Goal: Task Accomplishment & Management: Use online tool/utility

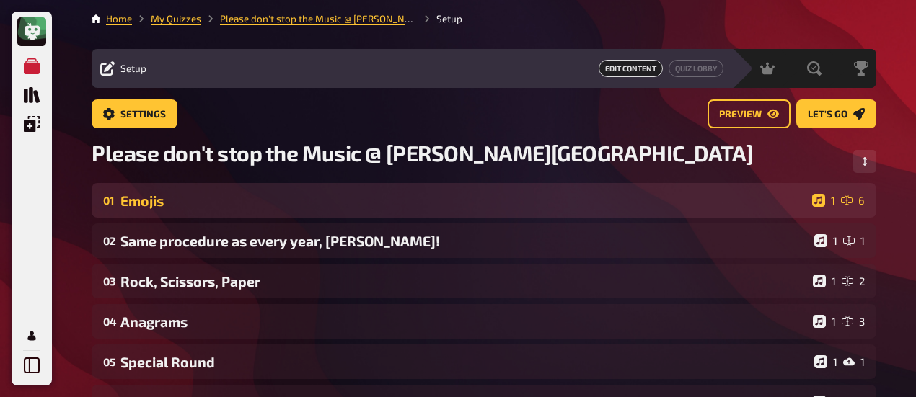
click at [184, 200] on div "Emojis" at bounding box center [463, 201] width 686 height 17
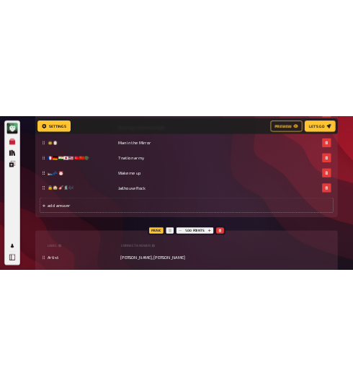
scroll to position [661, 0]
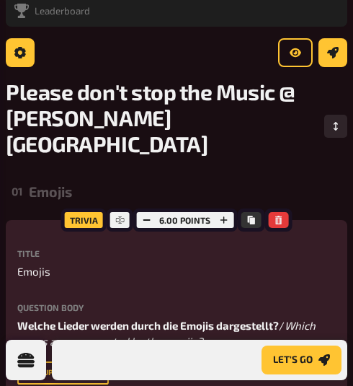
scroll to position [144, 0]
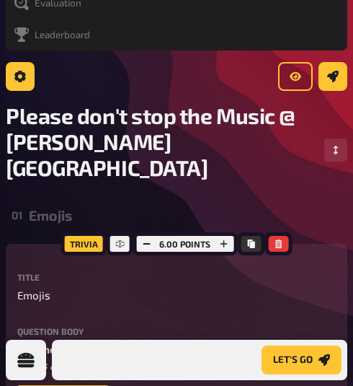
drag, startPoint x: 48, startPoint y: 198, endPoint x: 71, endPoint y: 178, distance: 31.2
click at [48, 198] on div "01 Emojis 1 6" at bounding box center [177, 215] width 342 height 35
click at [49, 207] on div "Emojis" at bounding box center [182, 215] width 307 height 17
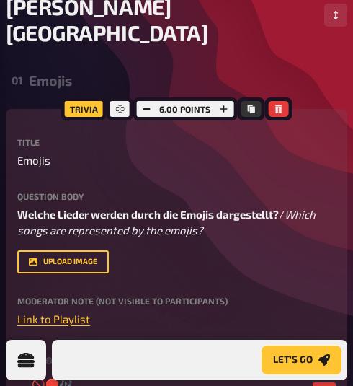
scroll to position [288, 0]
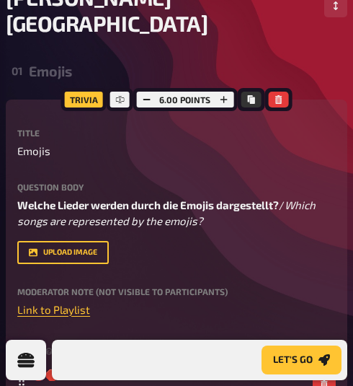
click at [49, 63] on div "Emojis" at bounding box center [182, 71] width 307 height 17
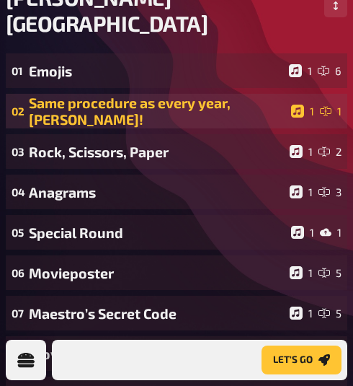
click at [131, 94] on div "Same procedure as every year, [PERSON_NAME]!" at bounding box center [157, 110] width 257 height 33
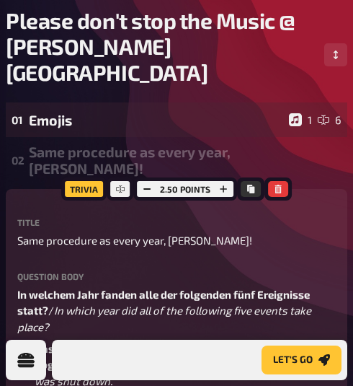
scroll to position [144, 0]
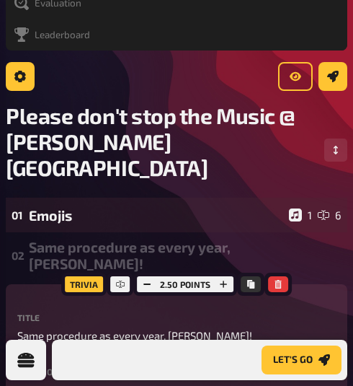
click at [120, 239] on div "Same procedure as every year, [PERSON_NAME]!" at bounding box center [182, 255] width 307 height 33
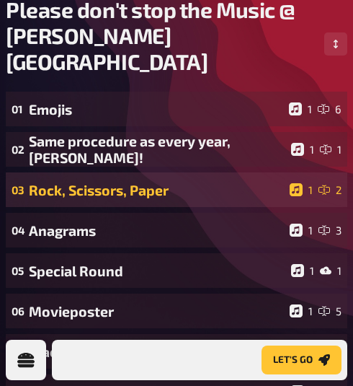
scroll to position [288, 0]
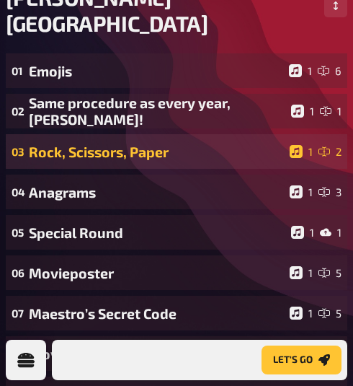
click at [120, 144] on div "Rock, Scissors, Paper" at bounding box center [156, 152] width 255 height 17
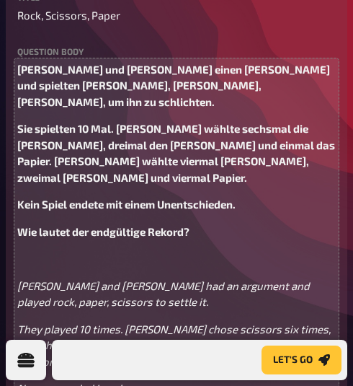
scroll to position [361, 0]
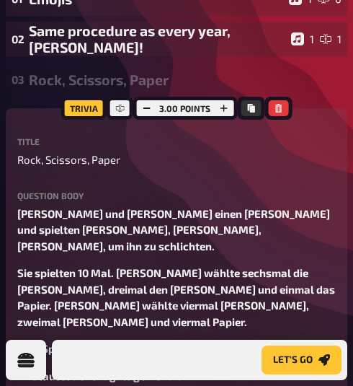
click at [58, 71] on div "Rock, Scissors, Paper" at bounding box center [182, 79] width 307 height 17
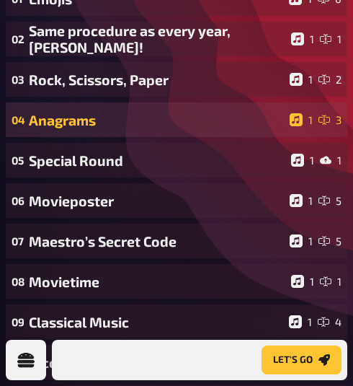
click at [83, 112] on div "Anagrams" at bounding box center [156, 120] width 255 height 17
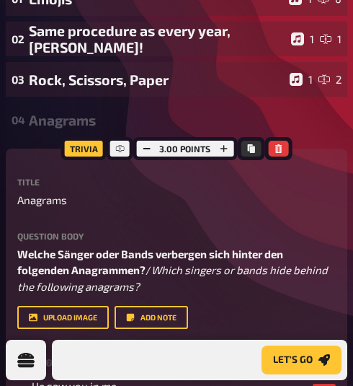
click at [62, 112] on div "Anagrams" at bounding box center [182, 120] width 307 height 17
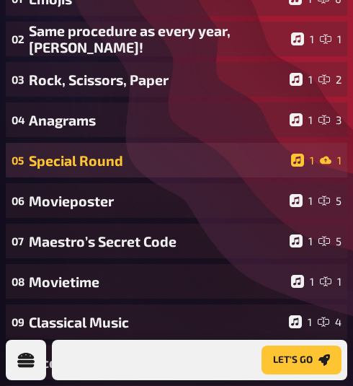
click at [92, 152] on div "Special Round" at bounding box center [157, 160] width 257 height 17
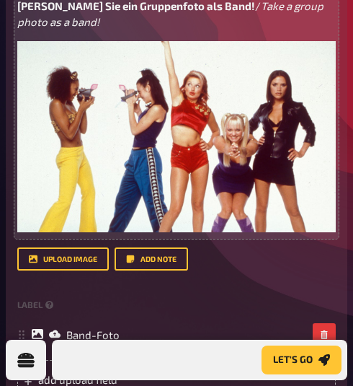
scroll to position [433, 0]
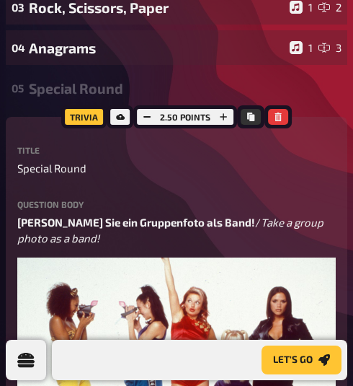
click at [52, 80] on div "Special Round" at bounding box center [182, 88] width 307 height 17
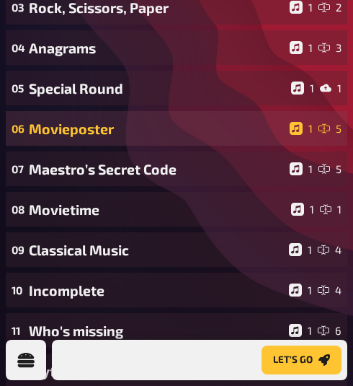
click at [97, 120] on div "Movieposter" at bounding box center [156, 128] width 255 height 17
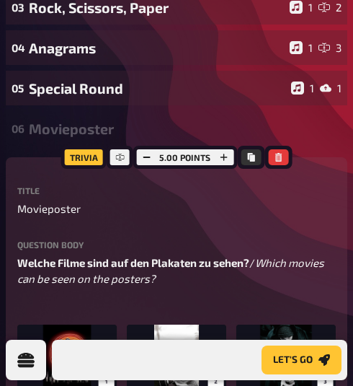
click at [56, 120] on div "Movieposter" at bounding box center [182, 128] width 307 height 17
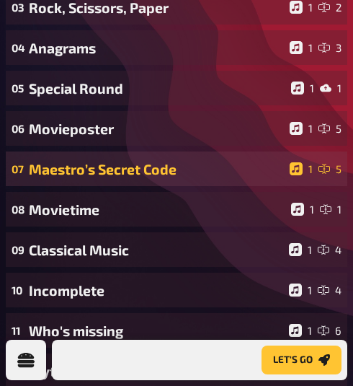
click at [124, 161] on div "Maestro’s Secret Code" at bounding box center [156, 169] width 255 height 17
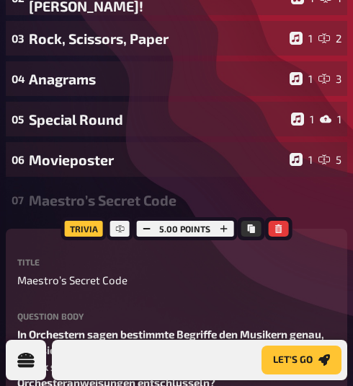
scroll to position [361, 0]
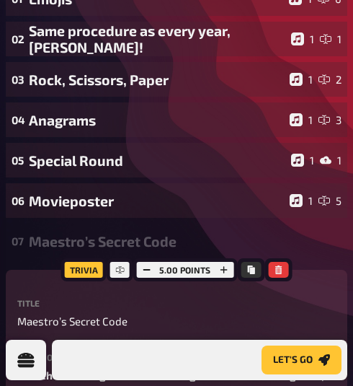
click at [91, 233] on div "Maestro’s Secret Code" at bounding box center [182, 241] width 307 height 17
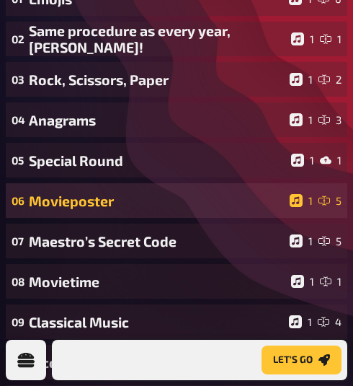
click at [79, 193] on div "Movieposter" at bounding box center [156, 201] width 255 height 17
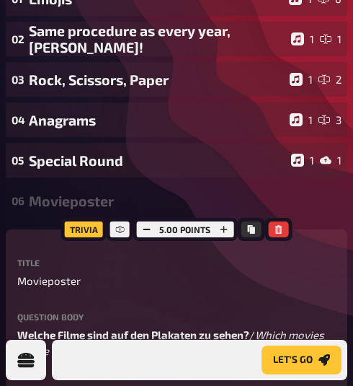
click at [62, 193] on div "Movieposter" at bounding box center [182, 201] width 307 height 17
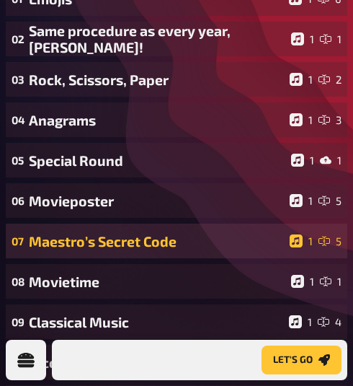
scroll to position [433, 0]
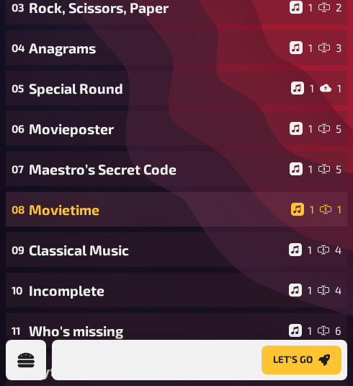
click at [71, 201] on div "Movietime" at bounding box center [157, 209] width 257 height 17
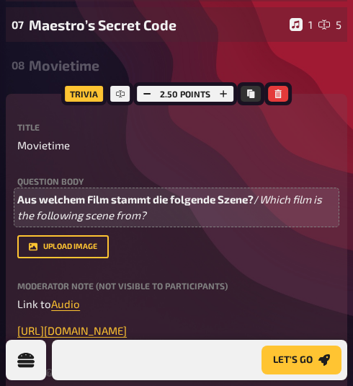
scroll to position [649, 0]
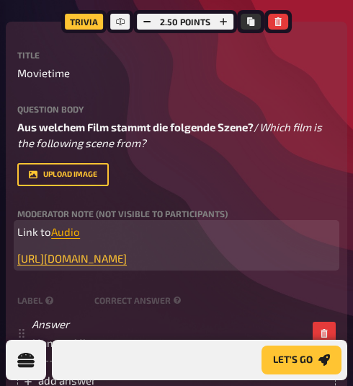
click at [66, 225] on span "Audio" at bounding box center [65, 231] width 29 height 13
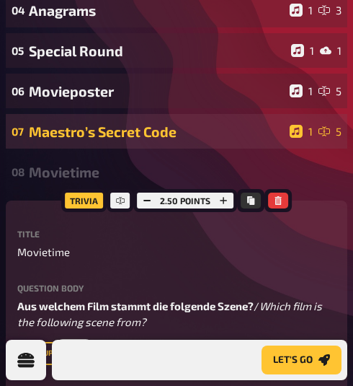
scroll to position [433, 0]
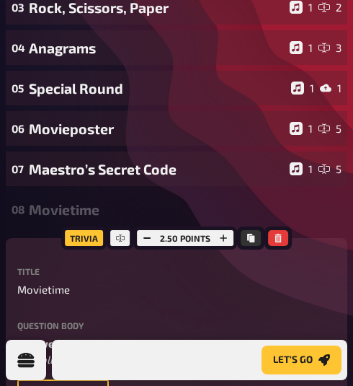
click at [61, 201] on div "Movietime" at bounding box center [182, 209] width 307 height 17
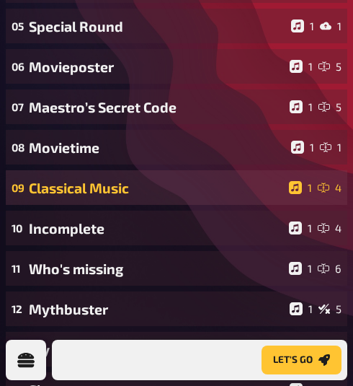
scroll to position [505, 0]
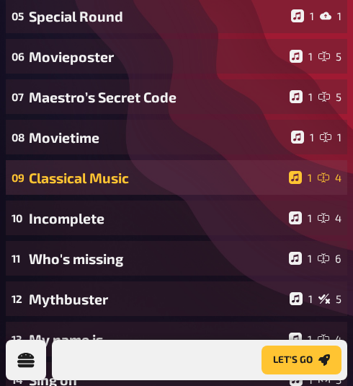
click at [87, 169] on div "Classical Music" at bounding box center [156, 177] width 255 height 17
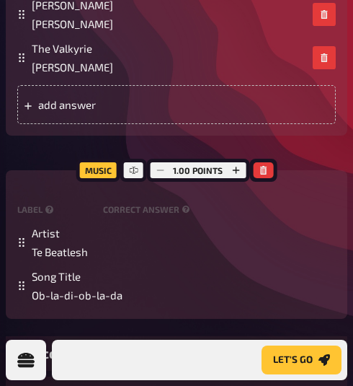
scroll to position [1010, 0]
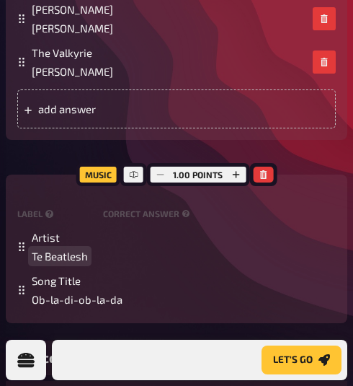
click at [87, 250] on span "Te Beatlesh" at bounding box center [60, 256] width 56 height 13
click at [37, 250] on span "Te Beatles" at bounding box center [57, 256] width 50 height 13
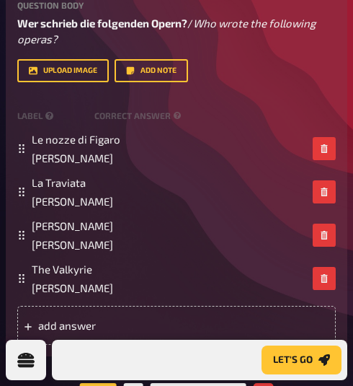
scroll to position [577, 0]
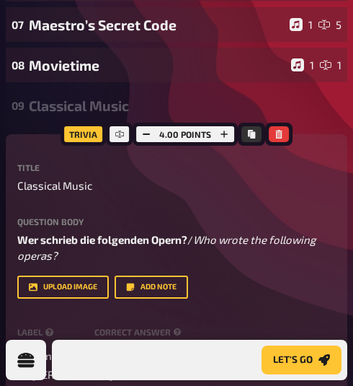
click at [53, 97] on div "Classical Music" at bounding box center [182, 105] width 307 height 17
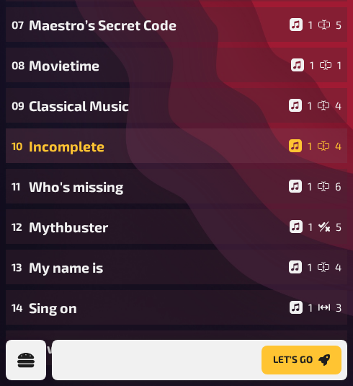
click at [76, 138] on div "Incomplete" at bounding box center [156, 146] width 255 height 17
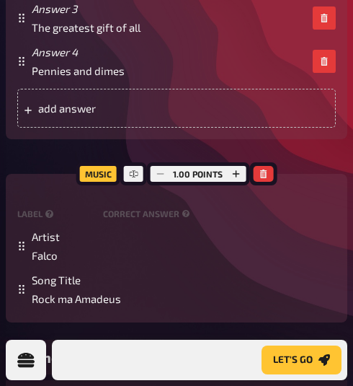
scroll to position [1226, 0]
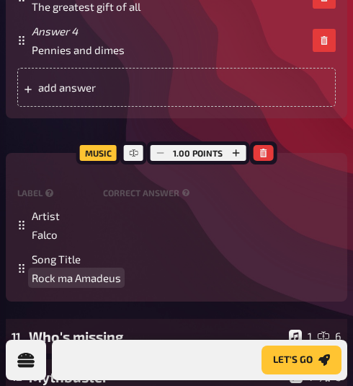
click at [74, 271] on span "Rock ma Amadeus" at bounding box center [76, 277] width 89 height 13
click at [73, 271] on span "Rock ma Amadeus" at bounding box center [76, 277] width 89 height 13
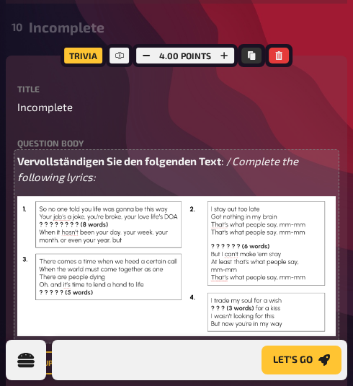
scroll to position [649, 0]
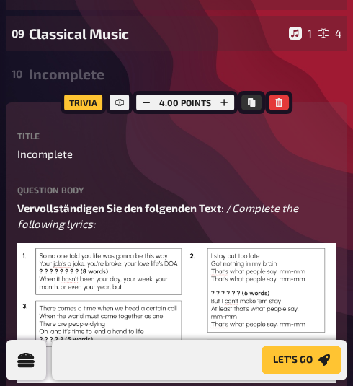
click at [62, 66] on div "Incomplete" at bounding box center [182, 74] width 307 height 17
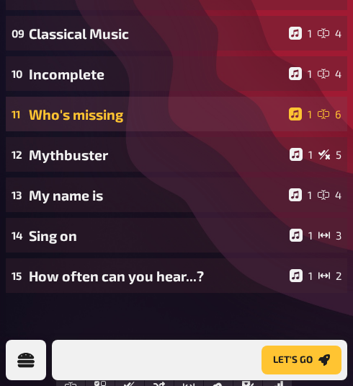
click at [76, 106] on div "Who's missing" at bounding box center [156, 114] width 255 height 17
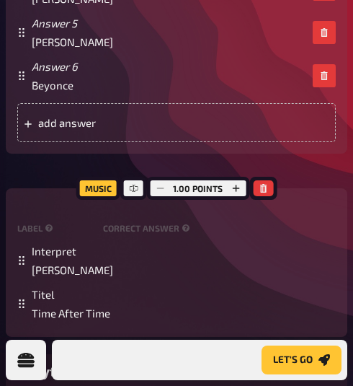
scroll to position [1370, 0]
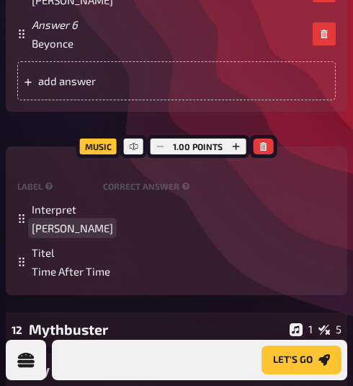
click at [56, 221] on span "[PERSON_NAME]" at bounding box center [72, 227] width 81 height 13
click at [60, 221] on span "[PERSON_NAME]" at bounding box center [72, 227] width 81 height 13
click at [40, 221] on span "[PERSON_NAME]" at bounding box center [72, 227] width 81 height 13
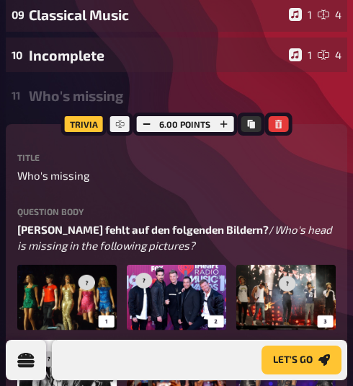
scroll to position [649, 0]
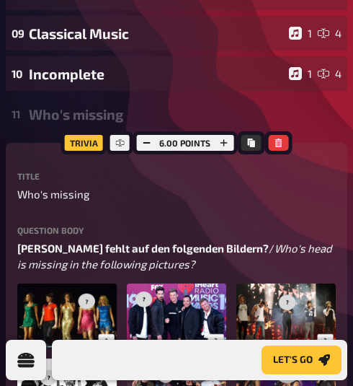
click at [52, 106] on div "Who's missing" at bounding box center [182, 114] width 307 height 17
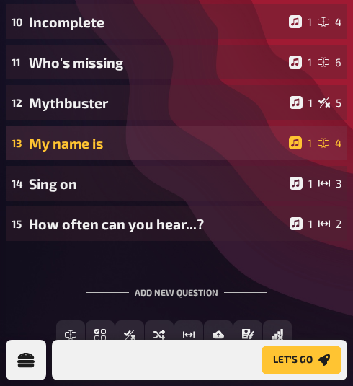
scroll to position [721, 0]
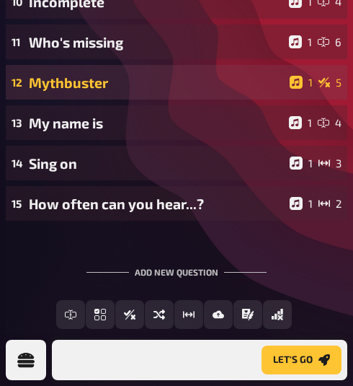
click at [71, 74] on div "Mythbuster" at bounding box center [156, 82] width 255 height 17
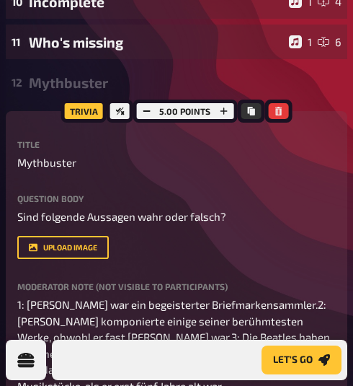
click at [43, 74] on div "Mythbuster" at bounding box center [182, 82] width 307 height 17
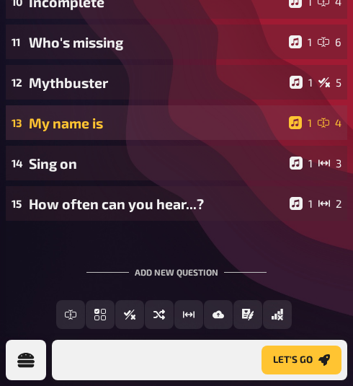
click at [71, 115] on div "My name is" at bounding box center [156, 123] width 255 height 17
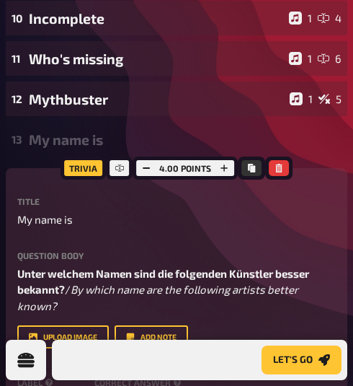
scroll to position [649, 0]
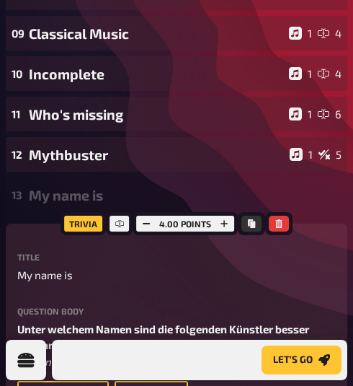
click at [59, 187] on div "My name is" at bounding box center [182, 195] width 307 height 17
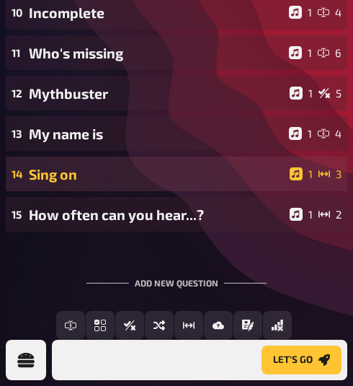
scroll to position [731, 0]
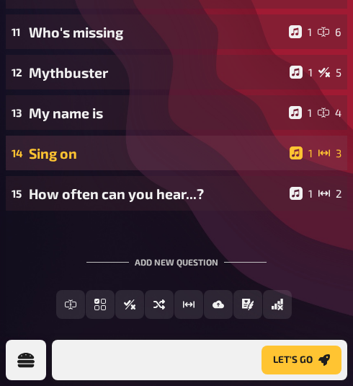
click at [65, 145] on div "Sing on" at bounding box center [156, 153] width 255 height 17
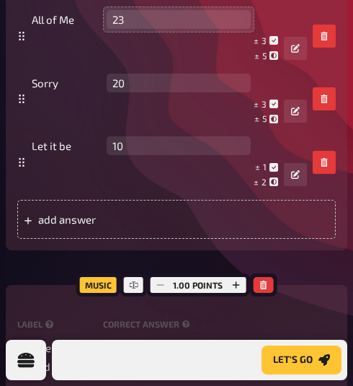
scroll to position [1236, 0]
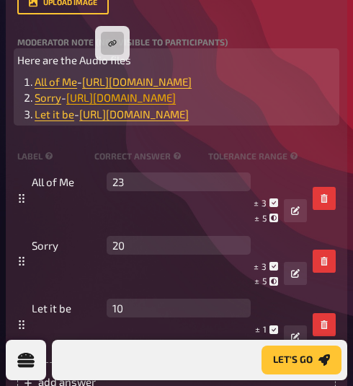
drag, startPoint x: 89, startPoint y: 124, endPoint x: 106, endPoint y: 114, distance: 20.0
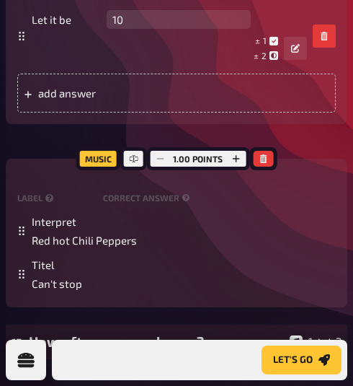
scroll to position [1597, 0]
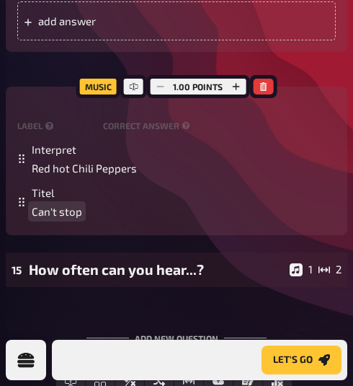
click at [79, 218] on span "Can't stop" at bounding box center [57, 211] width 50 height 13
click at [61, 218] on span "Can't stop" at bounding box center [57, 211] width 50 height 13
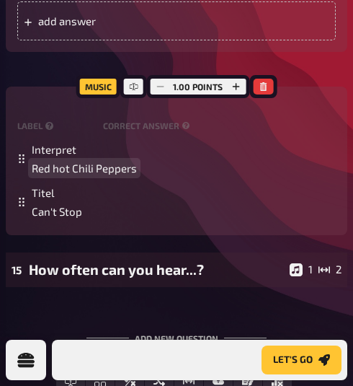
click at [59, 175] on span "Red hot Chili Peppers" at bounding box center [84, 168] width 105 height 13
click at [65, 175] on span "Red hot Chili Peppers" at bounding box center [84, 168] width 105 height 13
click at [58, 175] on span "Red hot Chili Peppers" at bounding box center [84, 168] width 105 height 13
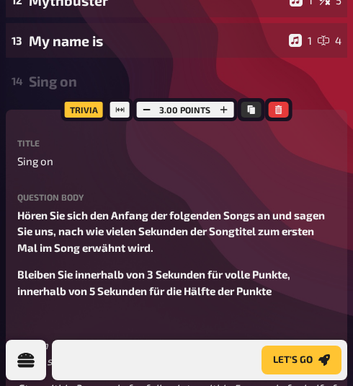
scroll to position [659, 0]
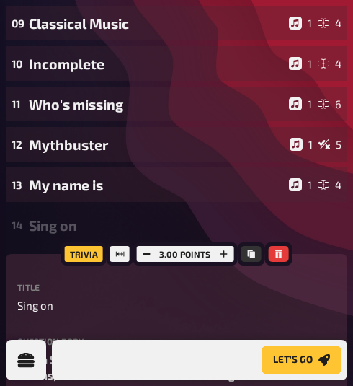
click at [48, 217] on div "Sing on" at bounding box center [182, 225] width 307 height 17
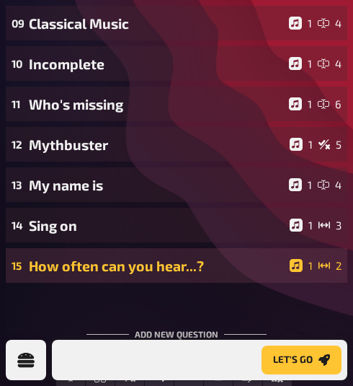
scroll to position [731, 0]
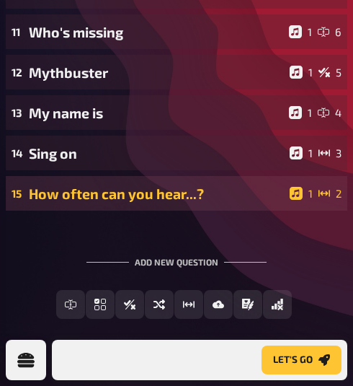
click at [89, 185] on div "How often can you hear...?" at bounding box center [156, 193] width 255 height 17
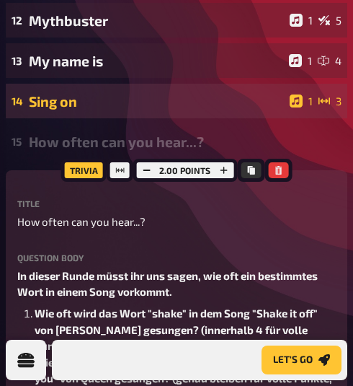
scroll to position [659, 0]
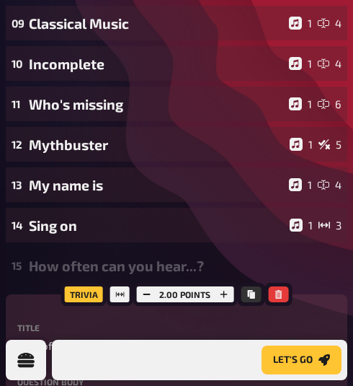
click at [70, 257] on div "How often can you hear...?" at bounding box center [182, 265] width 307 height 17
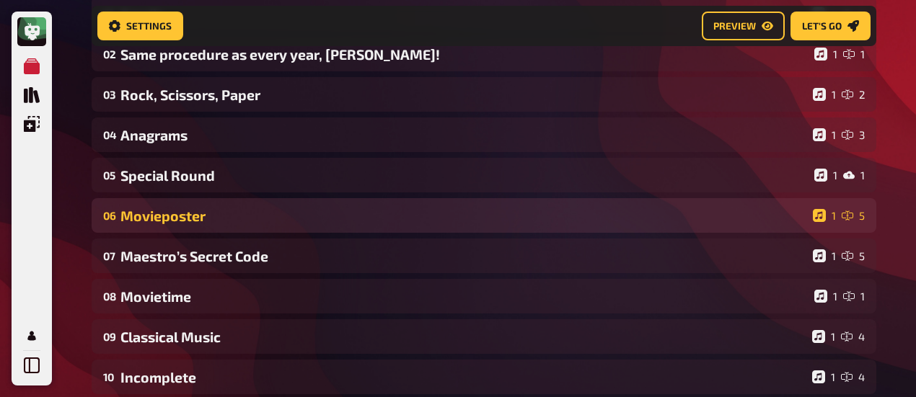
scroll to position [228, 0]
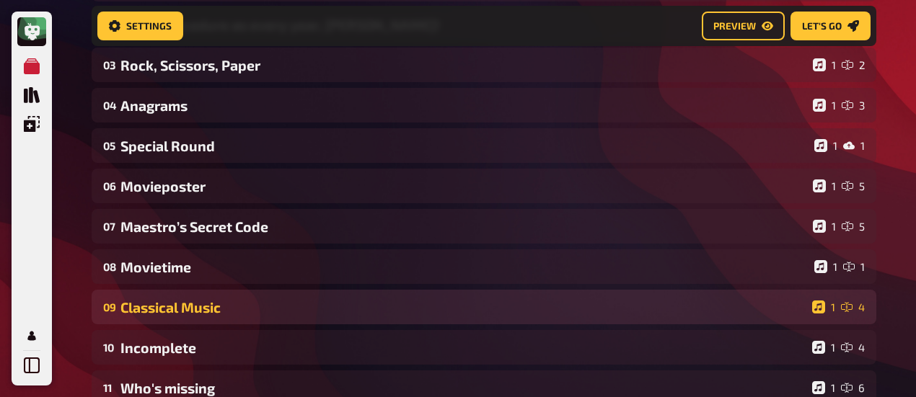
drag, startPoint x: 172, startPoint y: 315, endPoint x: 220, endPoint y: 296, distance: 51.8
click at [220, 296] on div "09 Classical Music 1 4" at bounding box center [484, 307] width 785 height 35
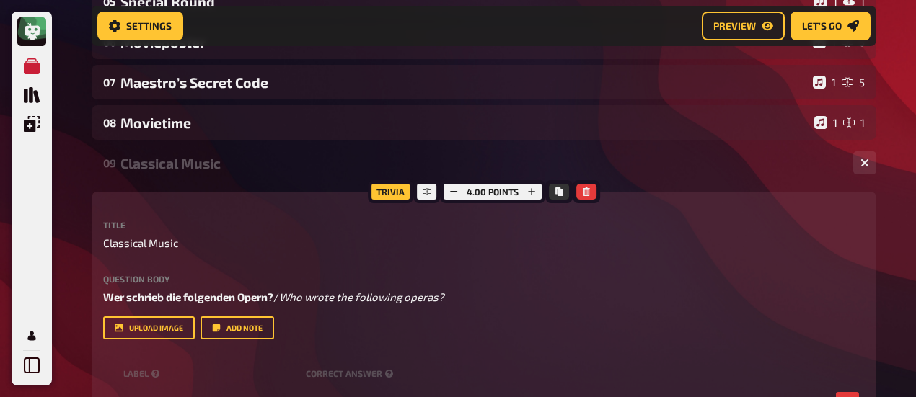
scroll to position [300, 0]
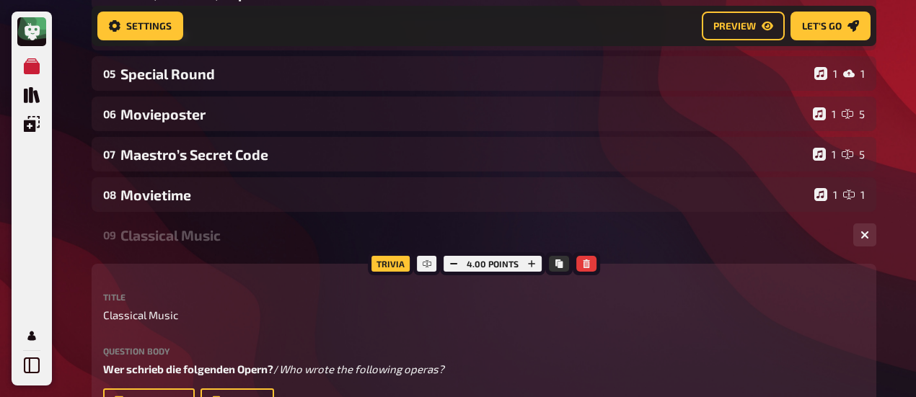
click at [179, 243] on div "Classical Music" at bounding box center [480, 235] width 721 height 17
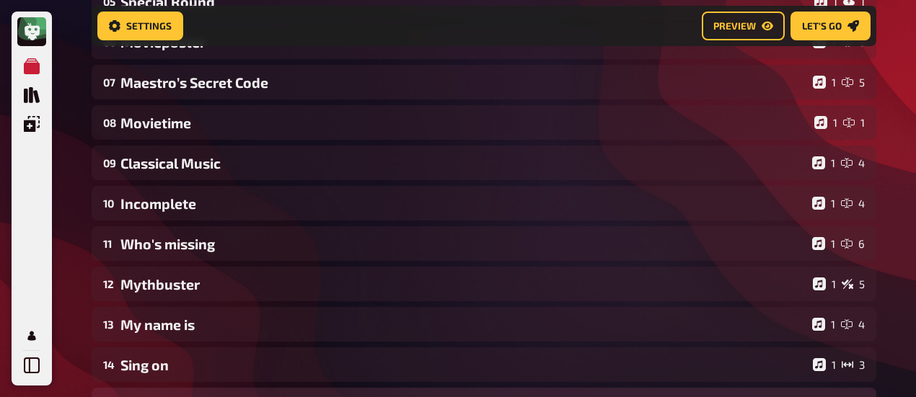
scroll to position [444, 0]
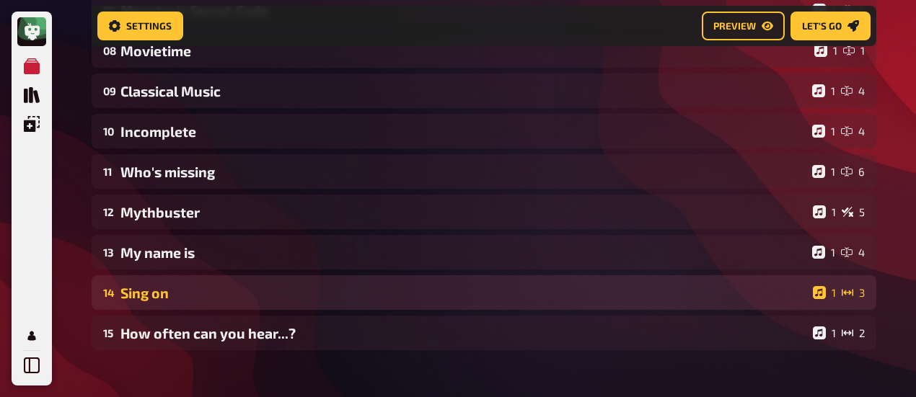
click at [171, 299] on div "Sing on" at bounding box center [463, 293] width 686 height 17
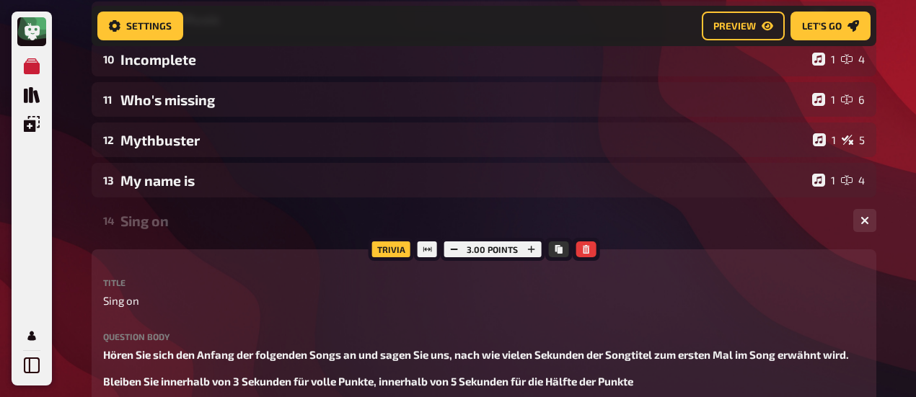
scroll to position [588, 0]
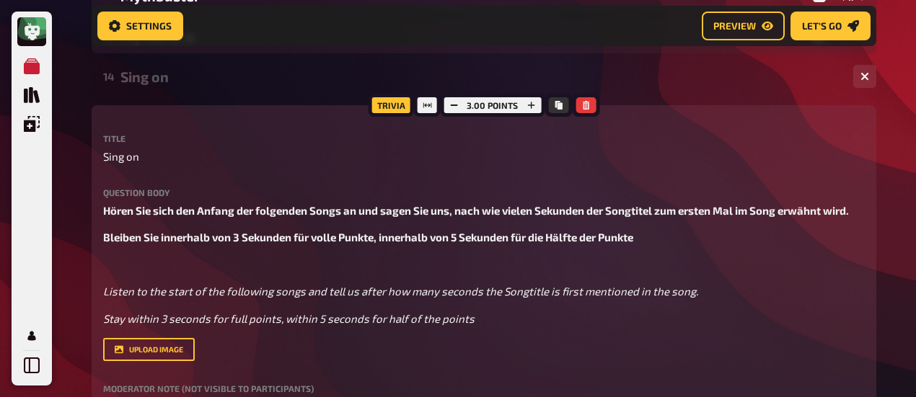
click at [140, 73] on div "Sing on" at bounding box center [480, 77] width 721 height 17
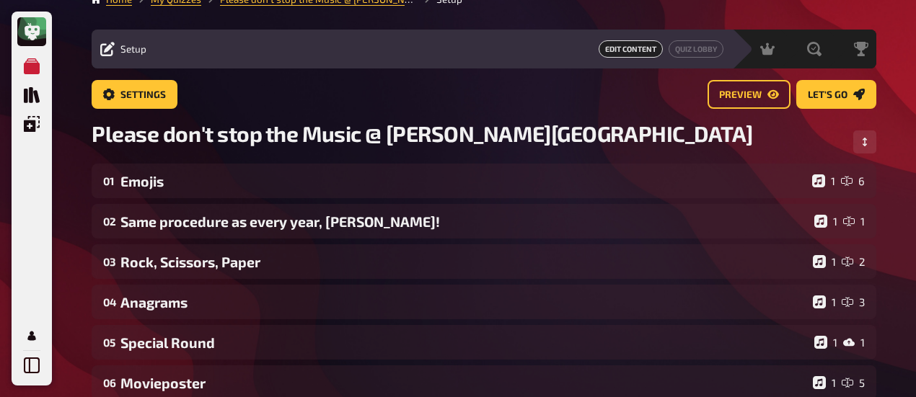
scroll to position [0, 0]
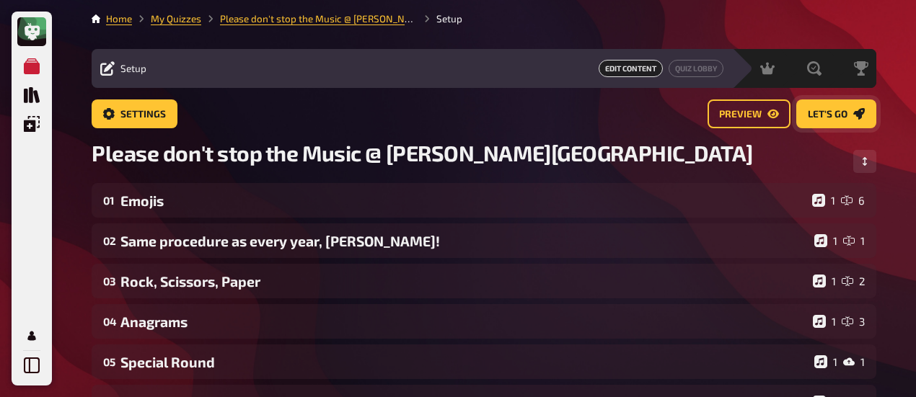
click at [843, 110] on span "Let's go" at bounding box center [828, 115] width 40 height 10
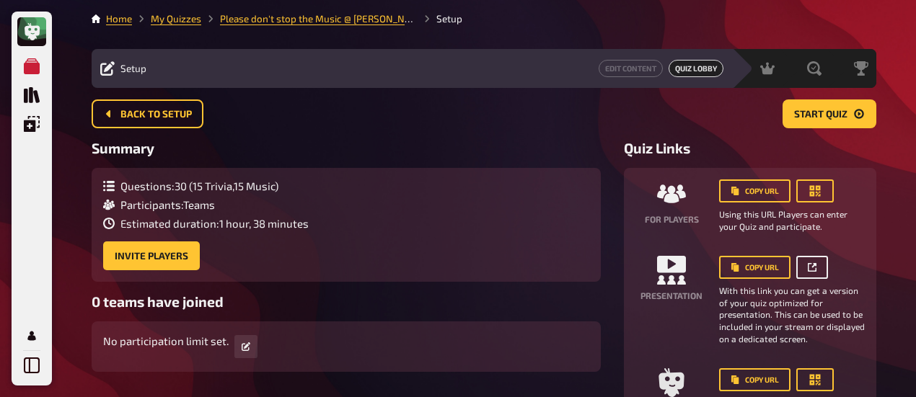
click at [821, 270] on link at bounding box center [812, 267] width 32 height 23
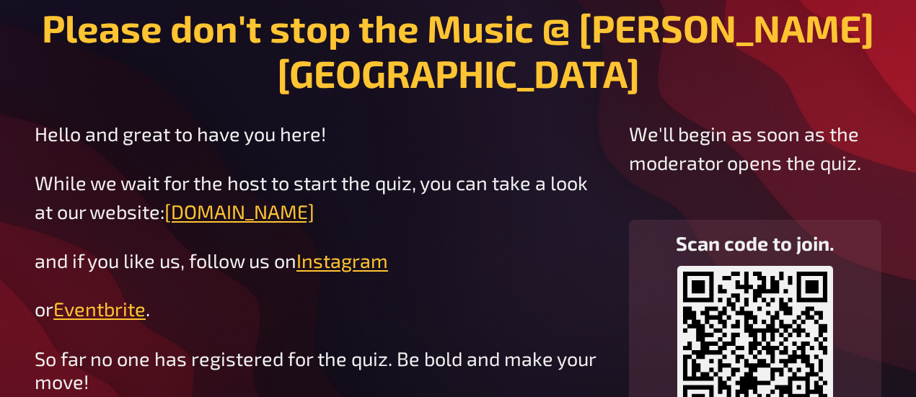
scroll to position [81, 0]
